Goal: Check status

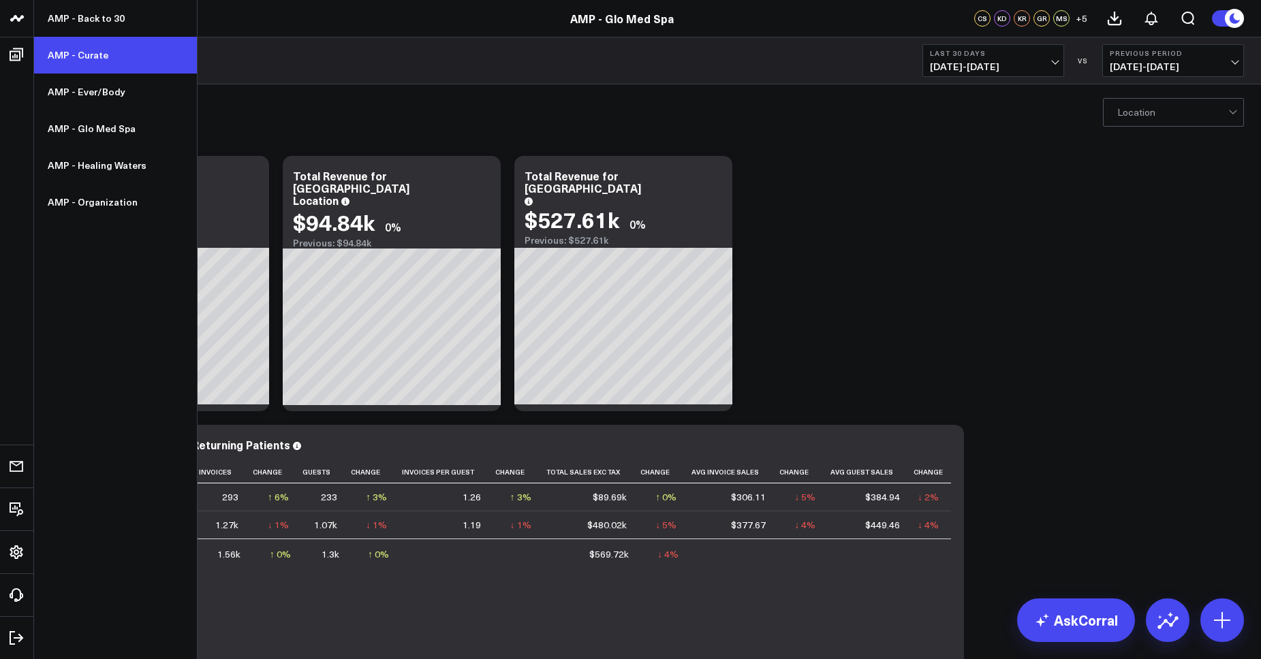
click at [72, 50] on link "AMP - Curate" at bounding box center [115, 55] width 163 height 37
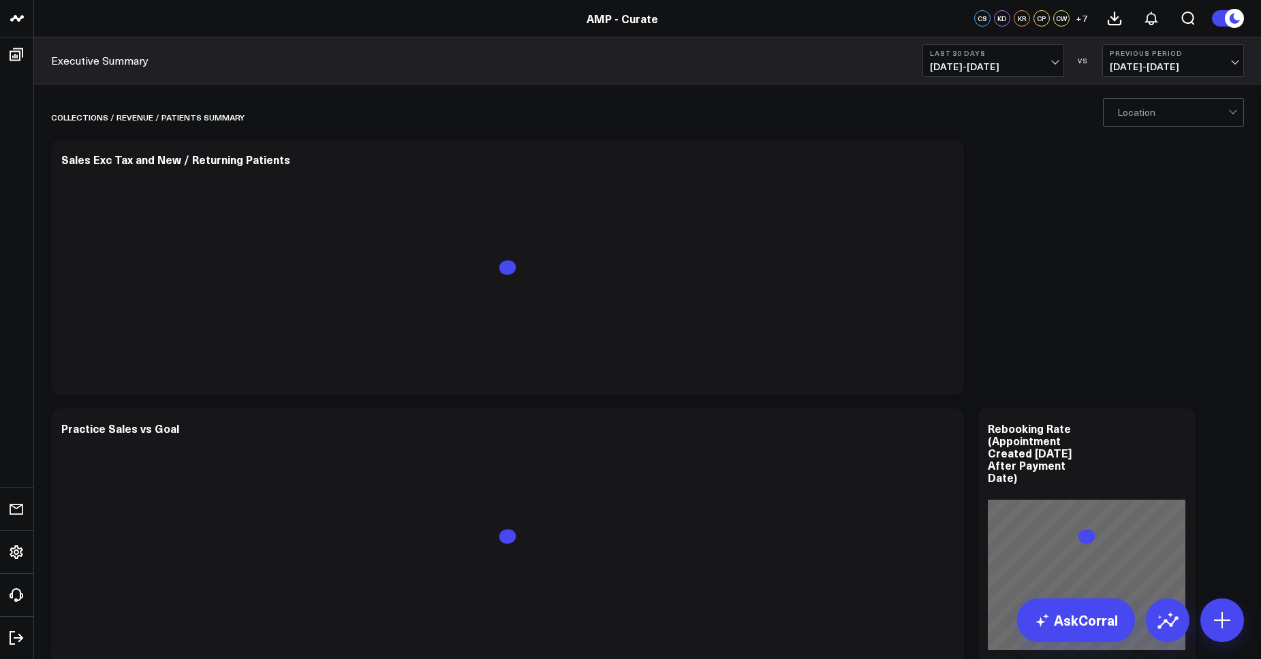
drag, startPoint x: 918, startPoint y: 66, endPoint x: 931, endPoint y: 64, distance: 13.8
click at [931, 64] on div "Executive Summary Last 30 Days [DATE] - [DATE] VS Previous Period [DATE] - [DAT…" at bounding box center [647, 60] width 1227 height 47
click at [931, 64] on span "[DATE] - [DATE]" at bounding box center [993, 66] width 127 height 11
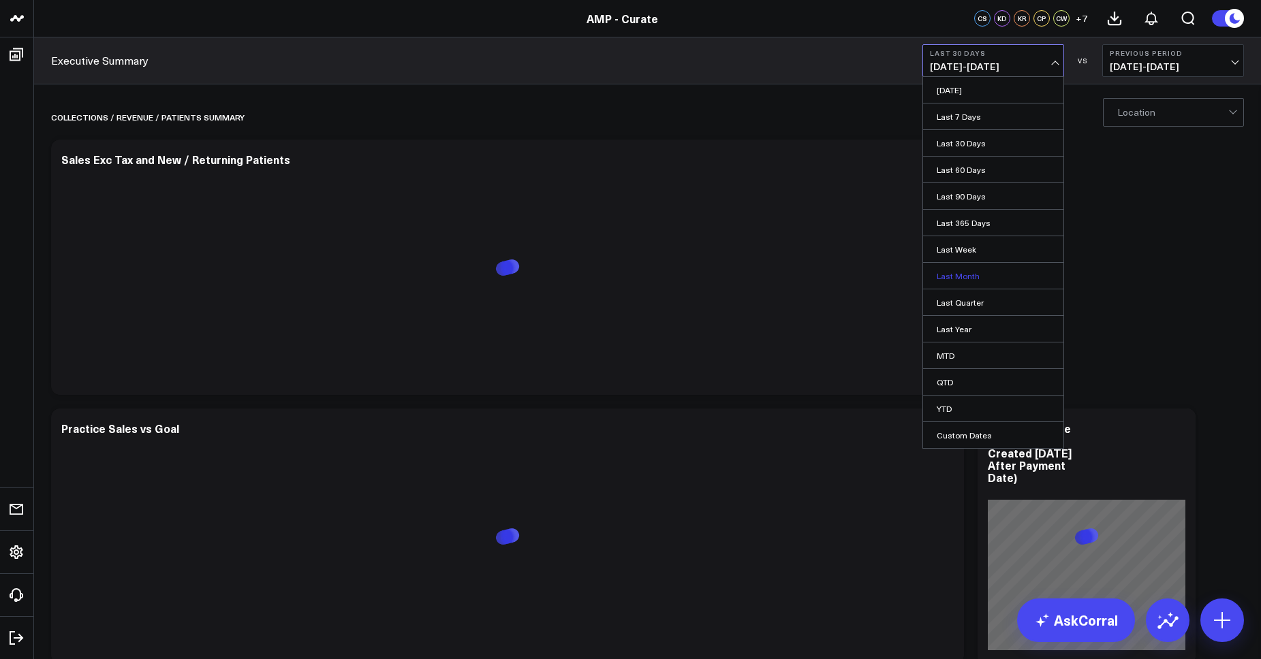
click at [973, 273] on link "Last Month" at bounding box center [993, 276] width 140 height 26
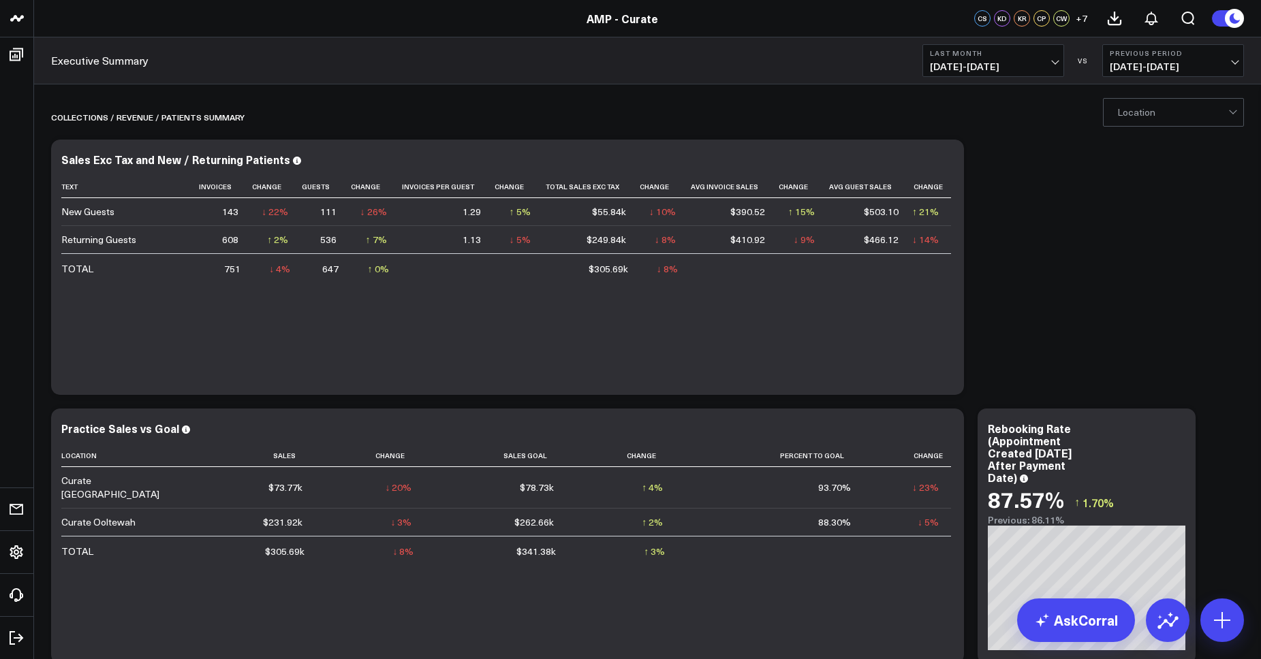
click at [994, 59] on button "Last Month [DATE] - [DATE]" at bounding box center [993, 60] width 142 height 33
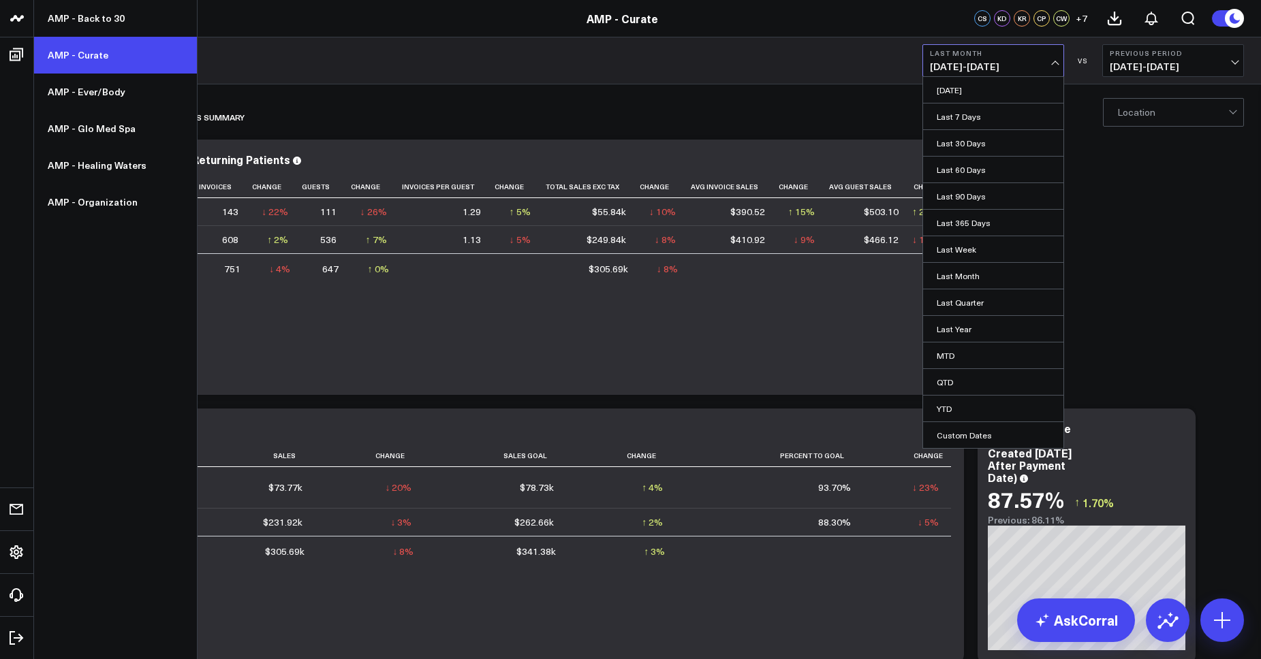
click at [93, 53] on link "AMP - Curate" at bounding box center [115, 55] width 163 height 37
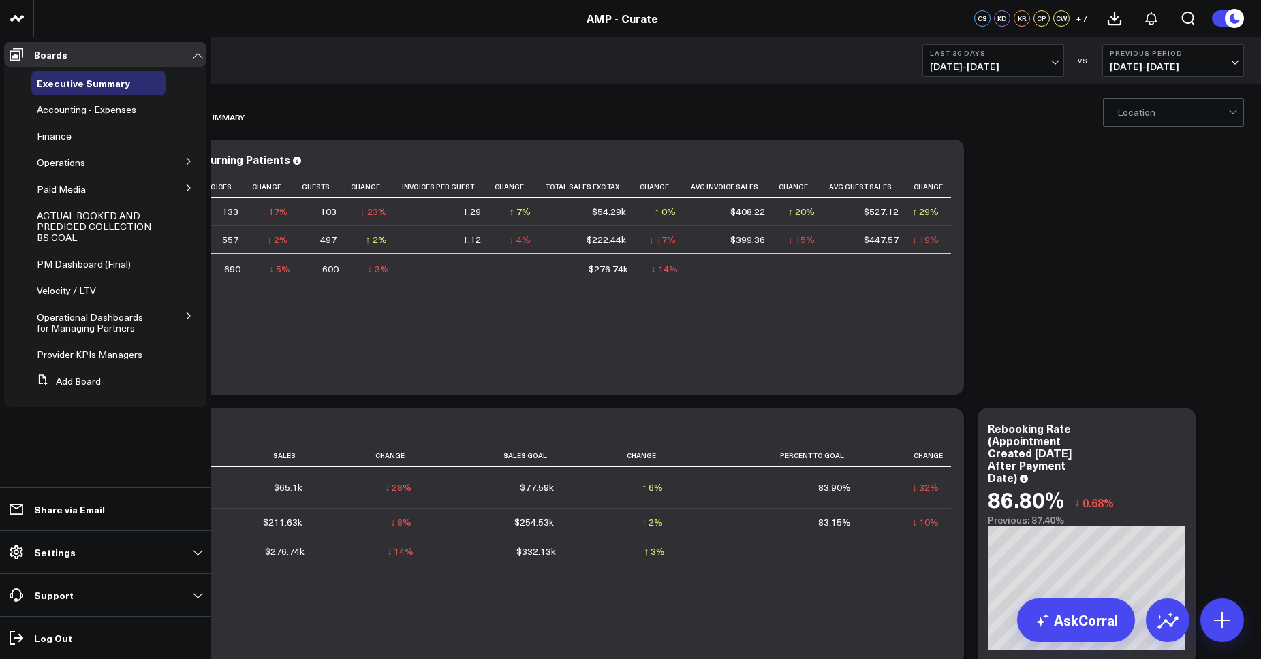
click at [189, 156] on button at bounding box center [188, 161] width 35 height 20
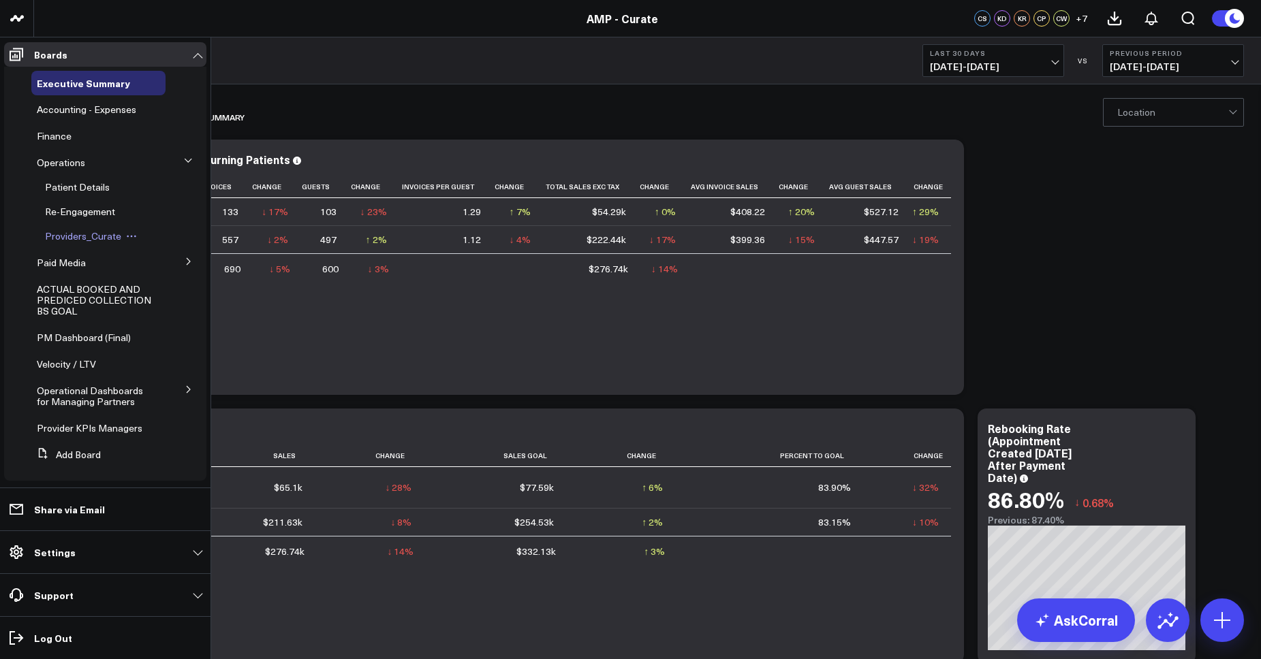
click at [87, 232] on span "Providers_Curate" at bounding box center [83, 236] width 76 height 13
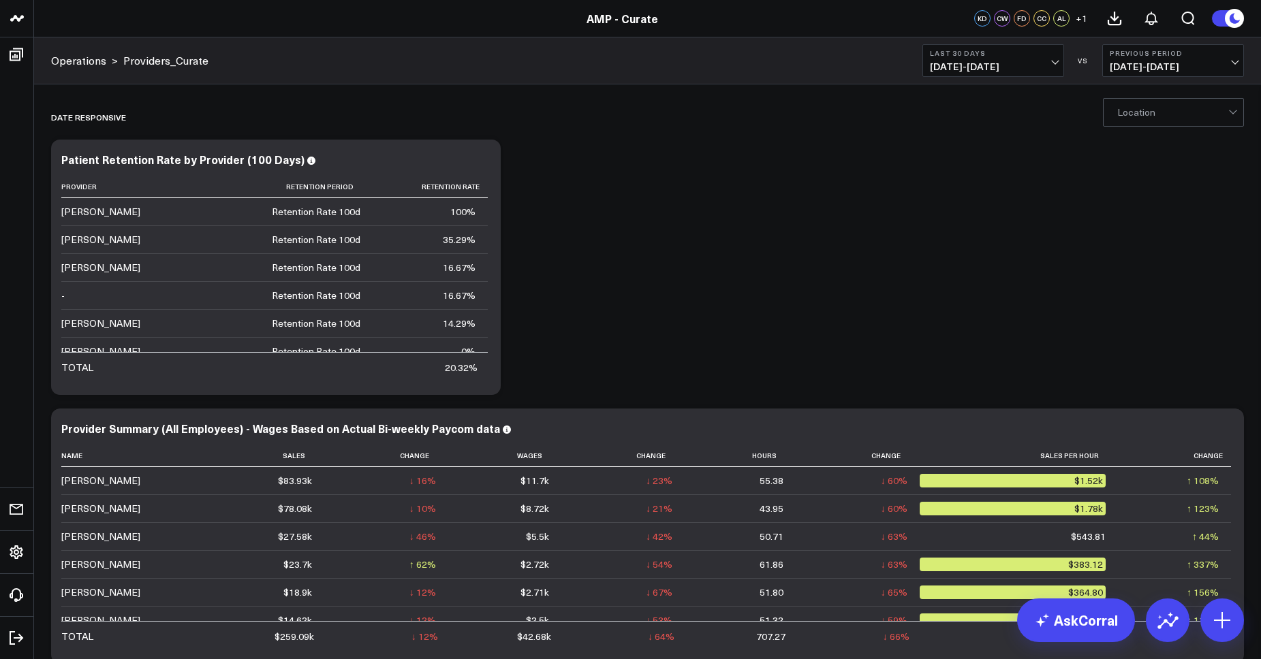
click at [1170, 65] on span "07/04/25 - 08/02/25" at bounding box center [1173, 66] width 127 height 11
click at [1151, 145] on link "YoY" at bounding box center [1173, 143] width 140 height 26
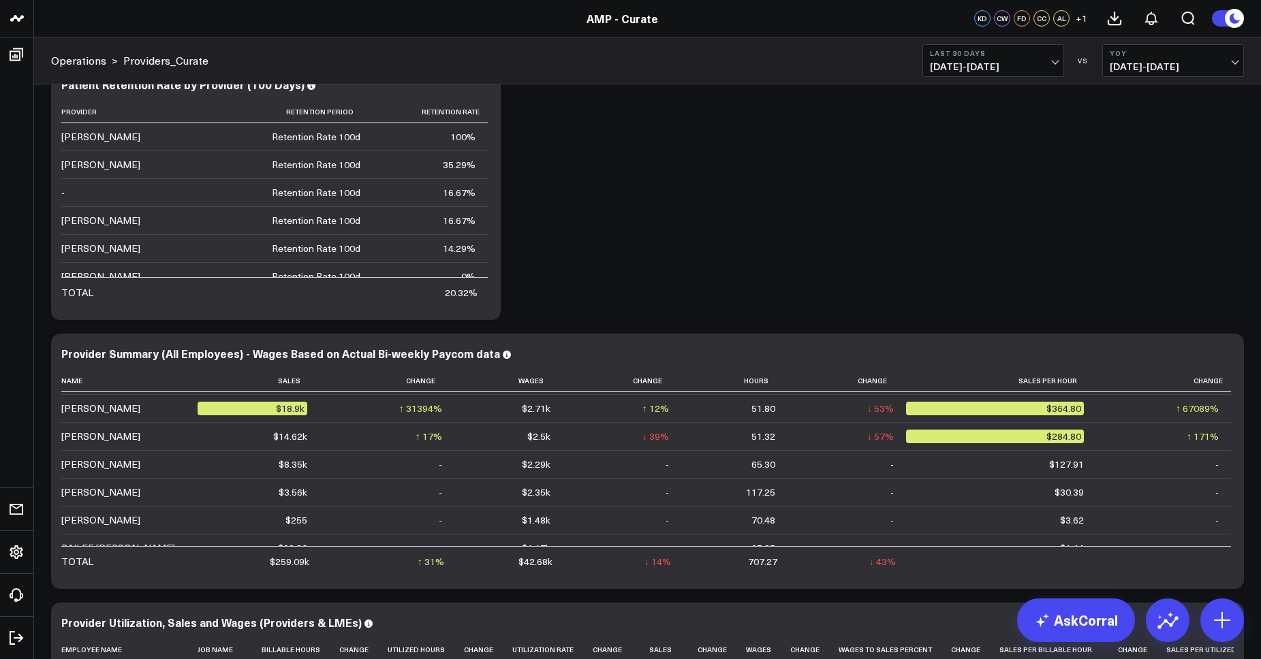
scroll to position [112, 0]
